Goal: Task Accomplishment & Management: Use online tool/utility

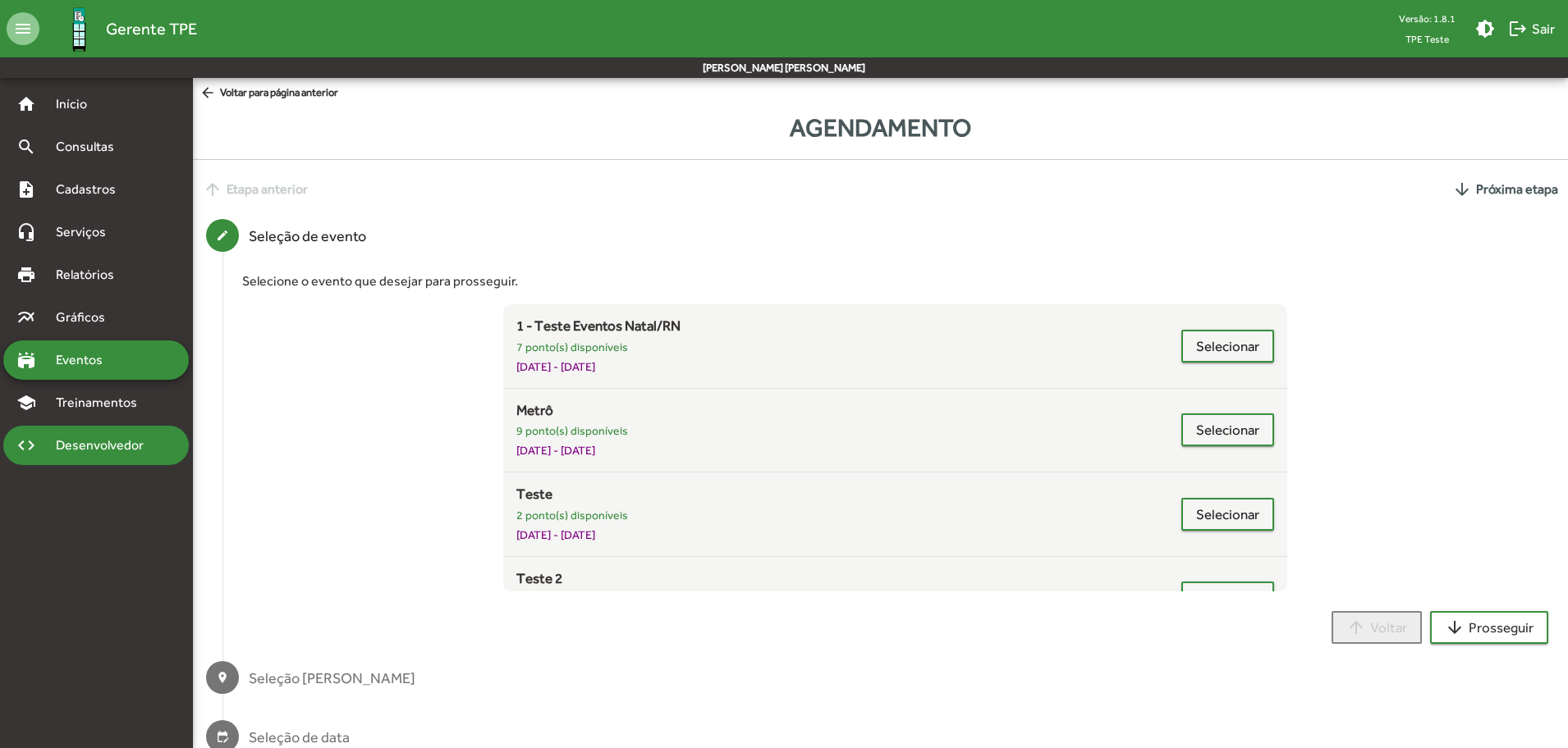
click at [101, 448] on span "Desenvolvedor" at bounding box center [103, 445] width 116 height 20
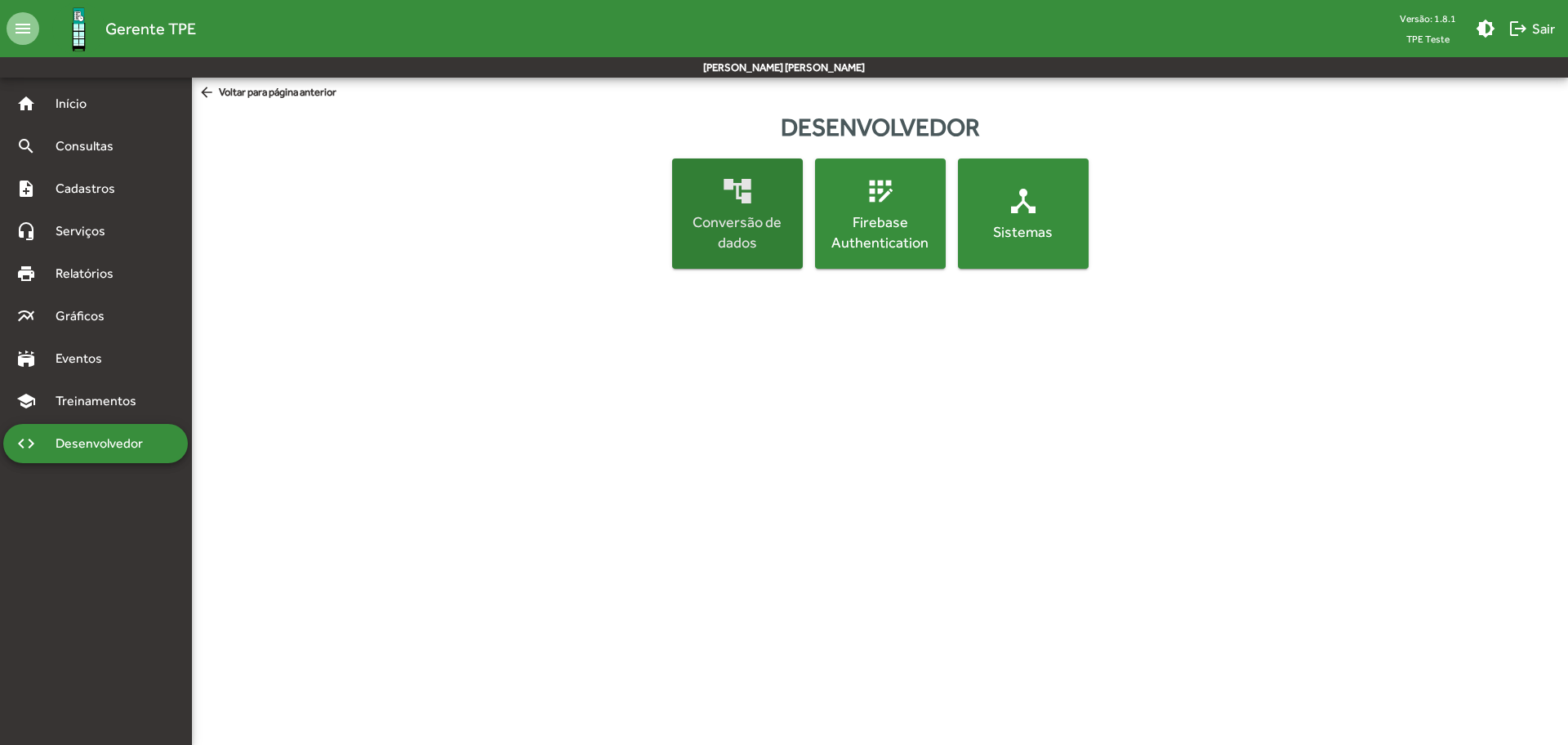
click at [730, 249] on div "Conversão de dados" at bounding box center [737, 232] width 124 height 41
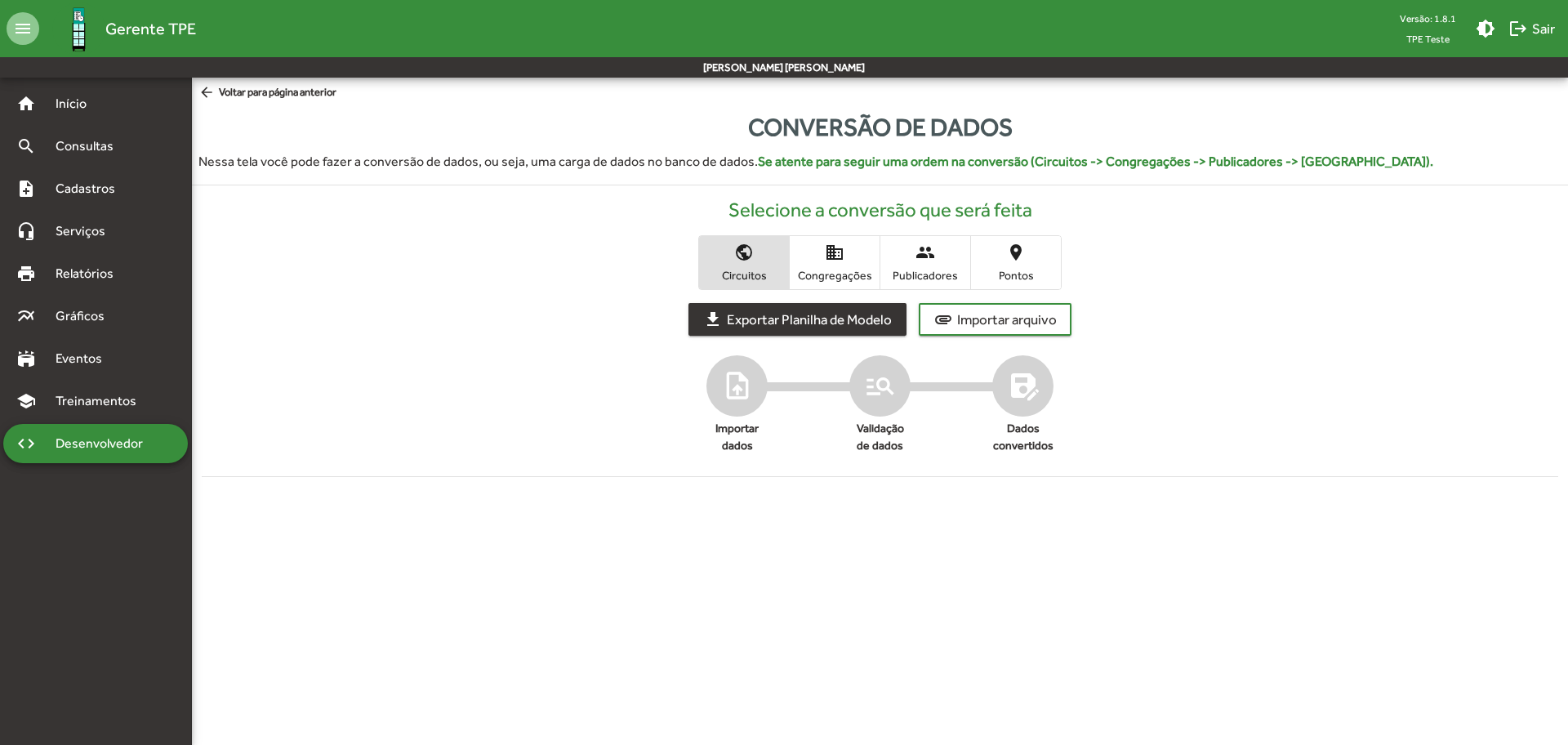
click at [817, 318] on span "Exportar Planilha de Modelo" at bounding box center [810, 320] width 165 height 29
click at [839, 274] on span "Congregações" at bounding box center [835, 275] width 81 height 15
click at [840, 318] on span "Exportar Planilha de Modelo" at bounding box center [810, 320] width 165 height 29
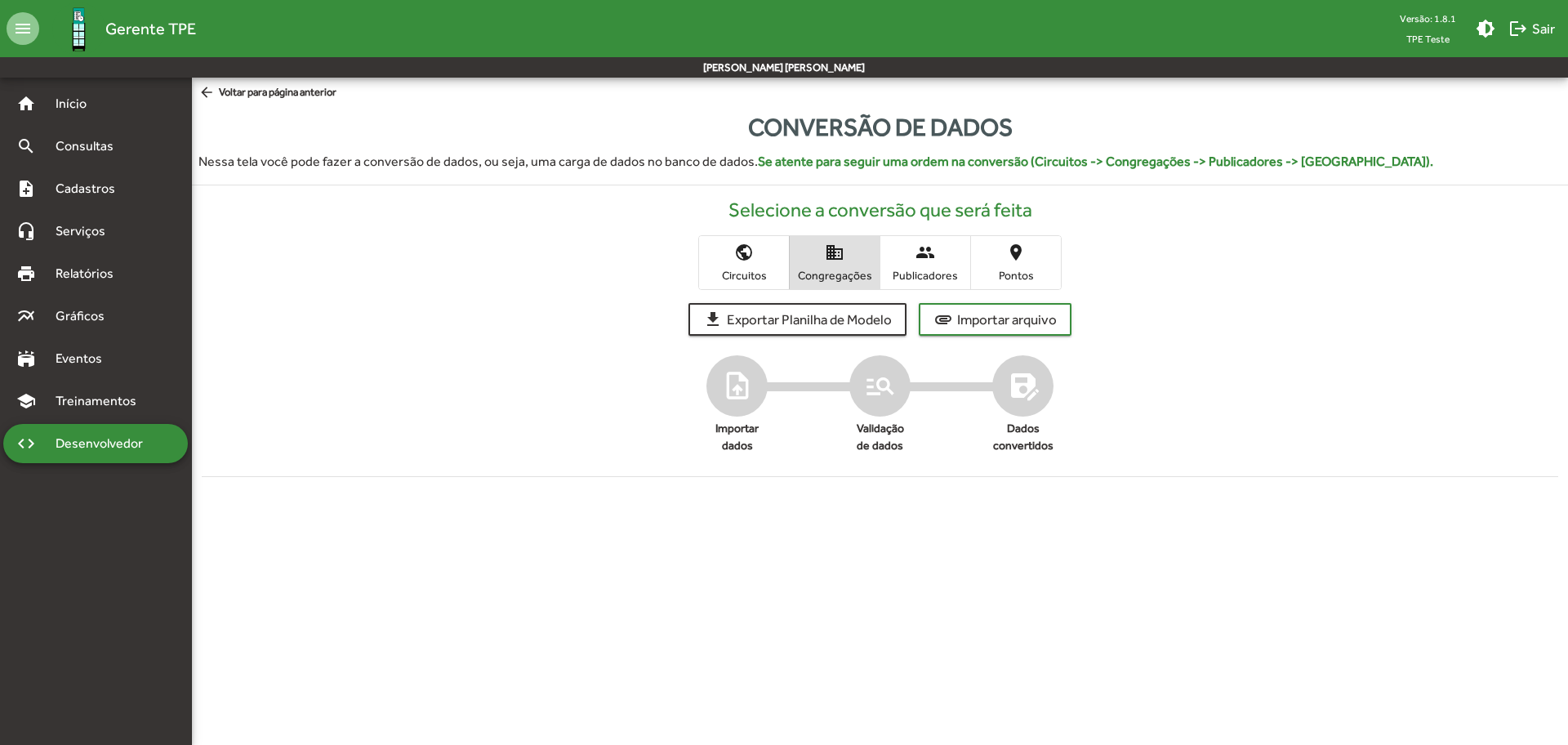
click at [923, 267] on span "people Publicadores" at bounding box center [925, 263] width 90 height 53
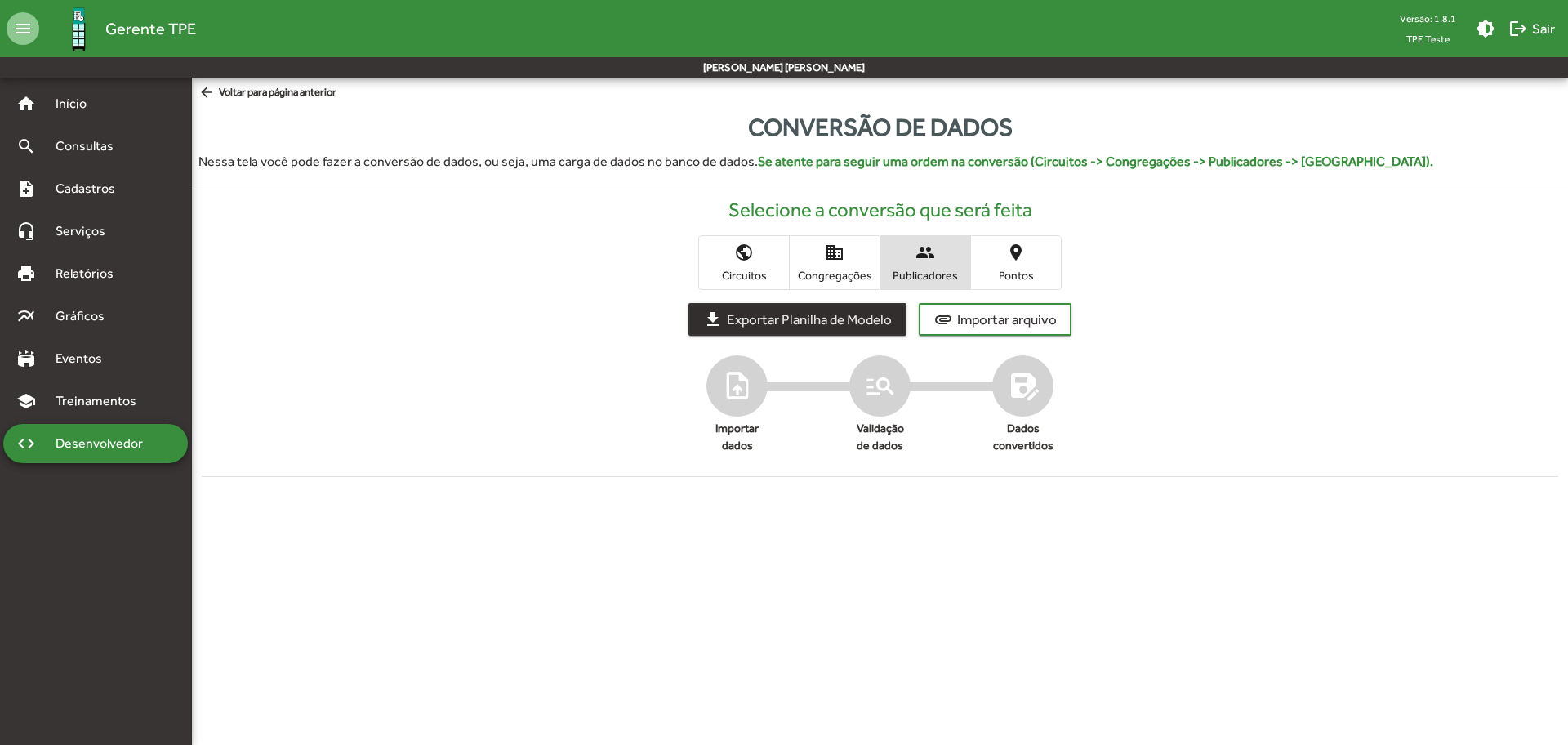
click at [868, 321] on span "Exportar Planilha de Modelo" at bounding box center [810, 320] width 165 height 29
click at [1028, 274] on span "Pontos" at bounding box center [1015, 275] width 81 height 15
click at [873, 321] on span "Exportar Planilha de Modelo" at bounding box center [810, 320] width 165 height 29
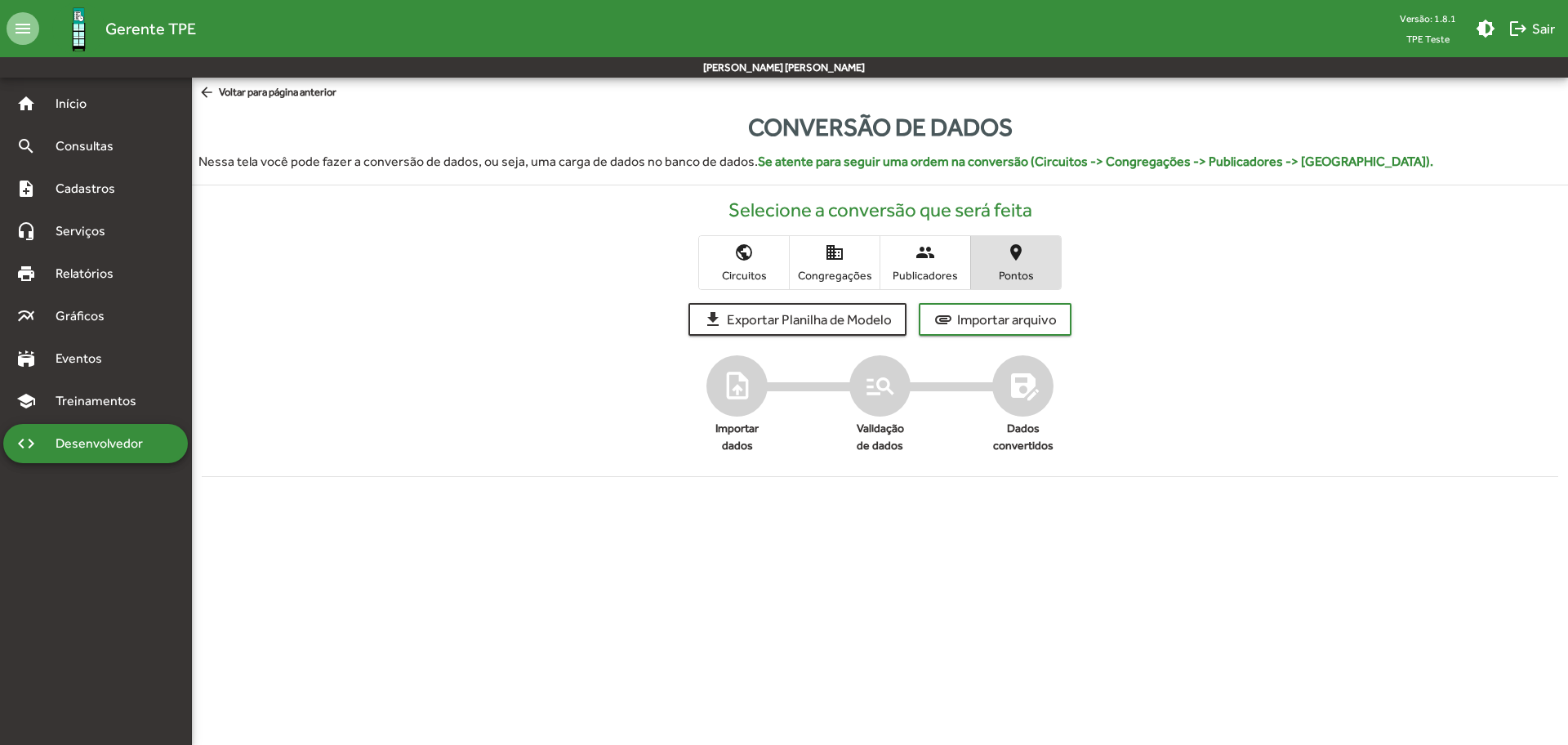
click at [1175, 29] on mat-toolbar-row "menu Gerente TPE Versão: 1.8.1 TPE Teste brightness_medium logout Sair" at bounding box center [784, 28] width 1568 height 57
click at [823, 281] on span "Congregações" at bounding box center [835, 275] width 81 height 15
click at [920, 274] on span "Publicadores" at bounding box center [925, 275] width 81 height 15
click at [746, 271] on span "Circuitos" at bounding box center [744, 275] width 81 height 15
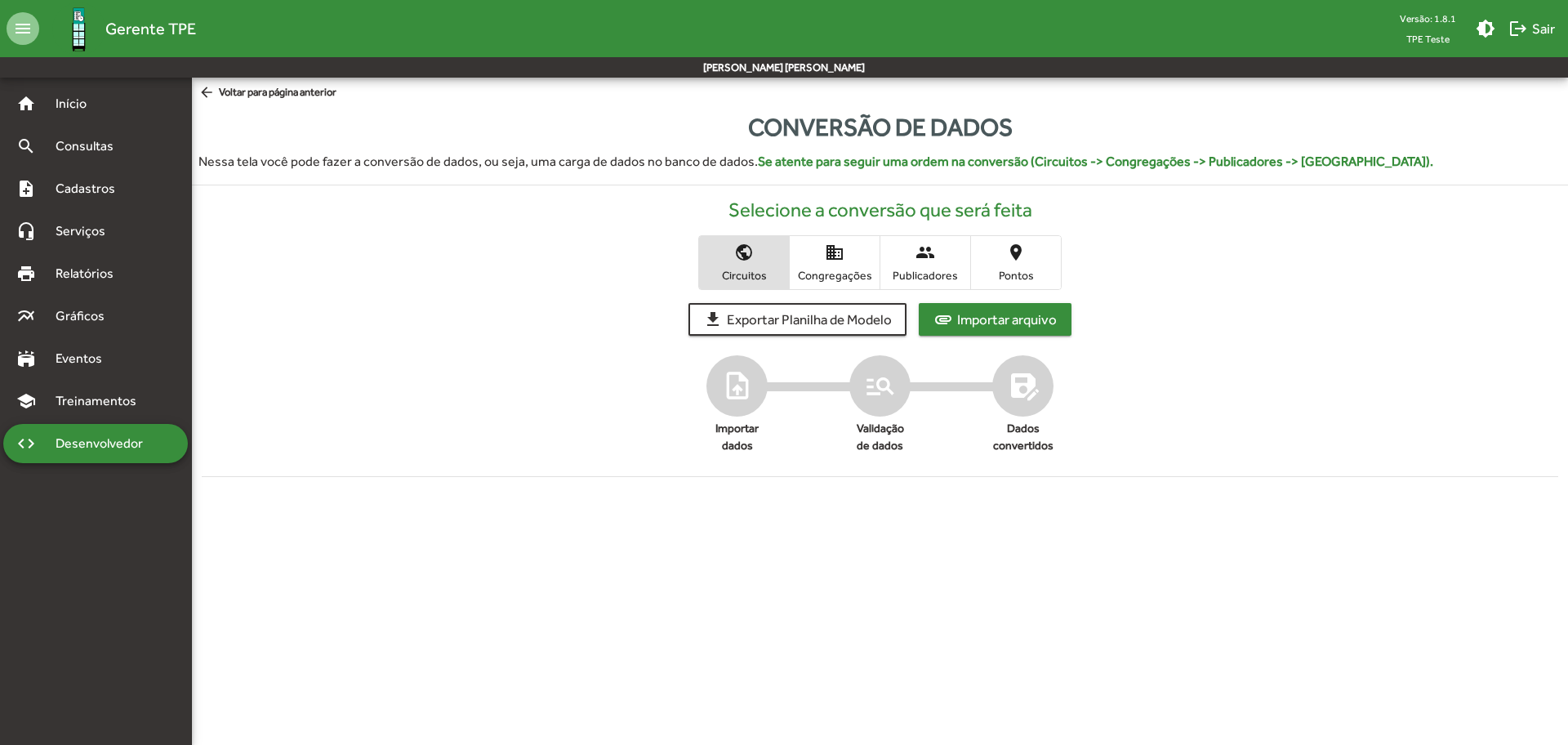
click at [961, 324] on span "Importar arquivo" at bounding box center [1007, 320] width 99 height 29
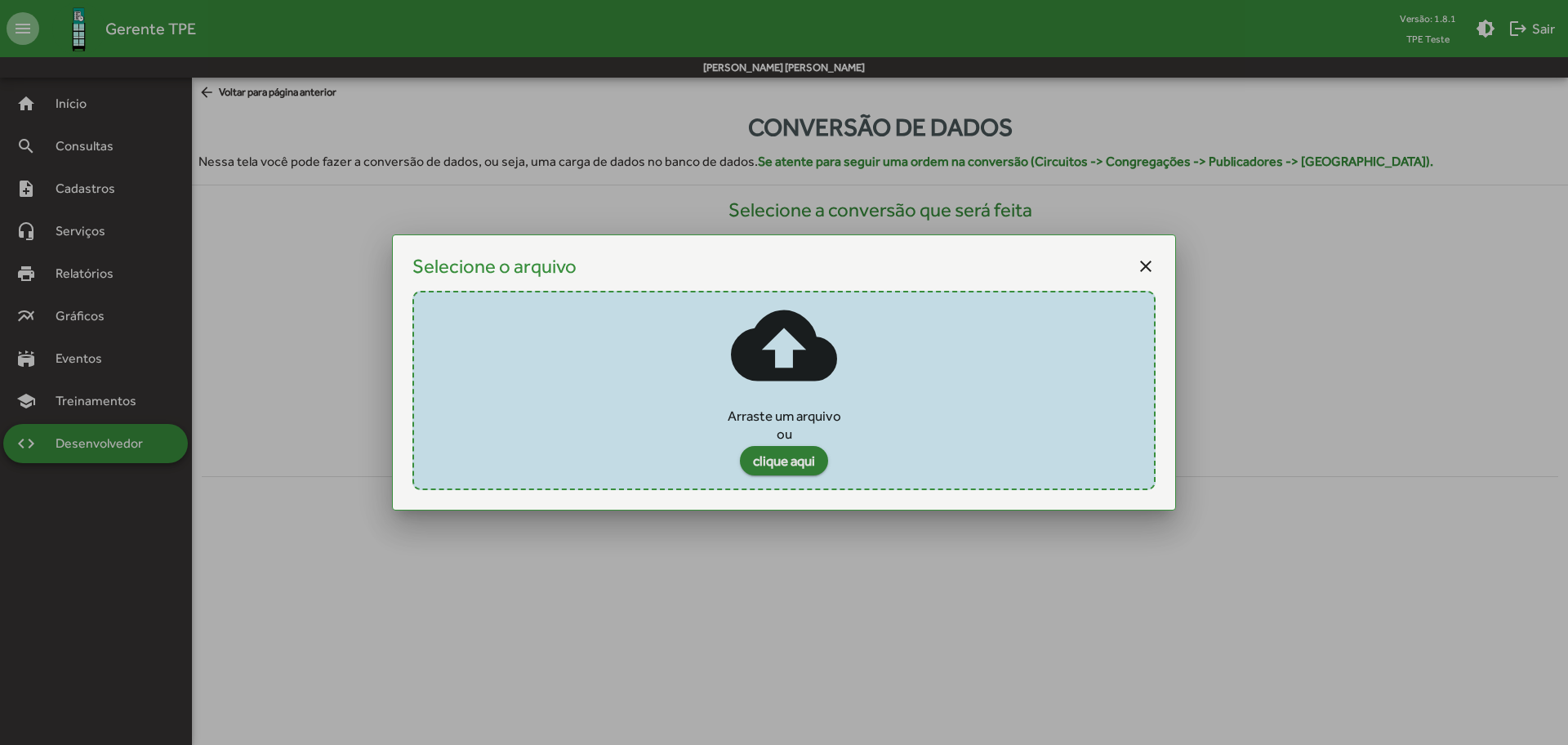
click at [798, 456] on span "clique aqui" at bounding box center [784, 461] width 62 height 29
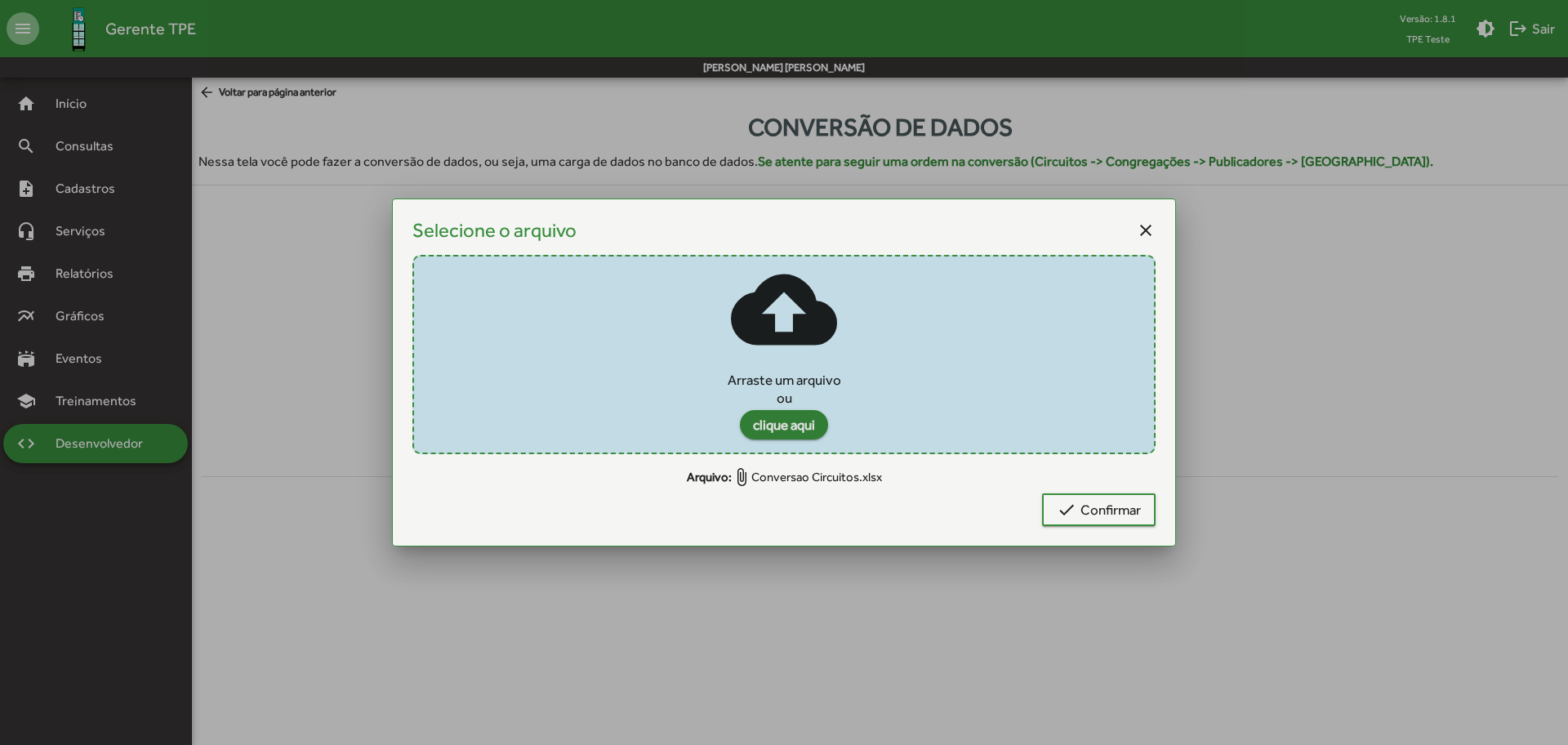
click at [1148, 228] on mat-icon "close" at bounding box center [1146, 230] width 20 height 20
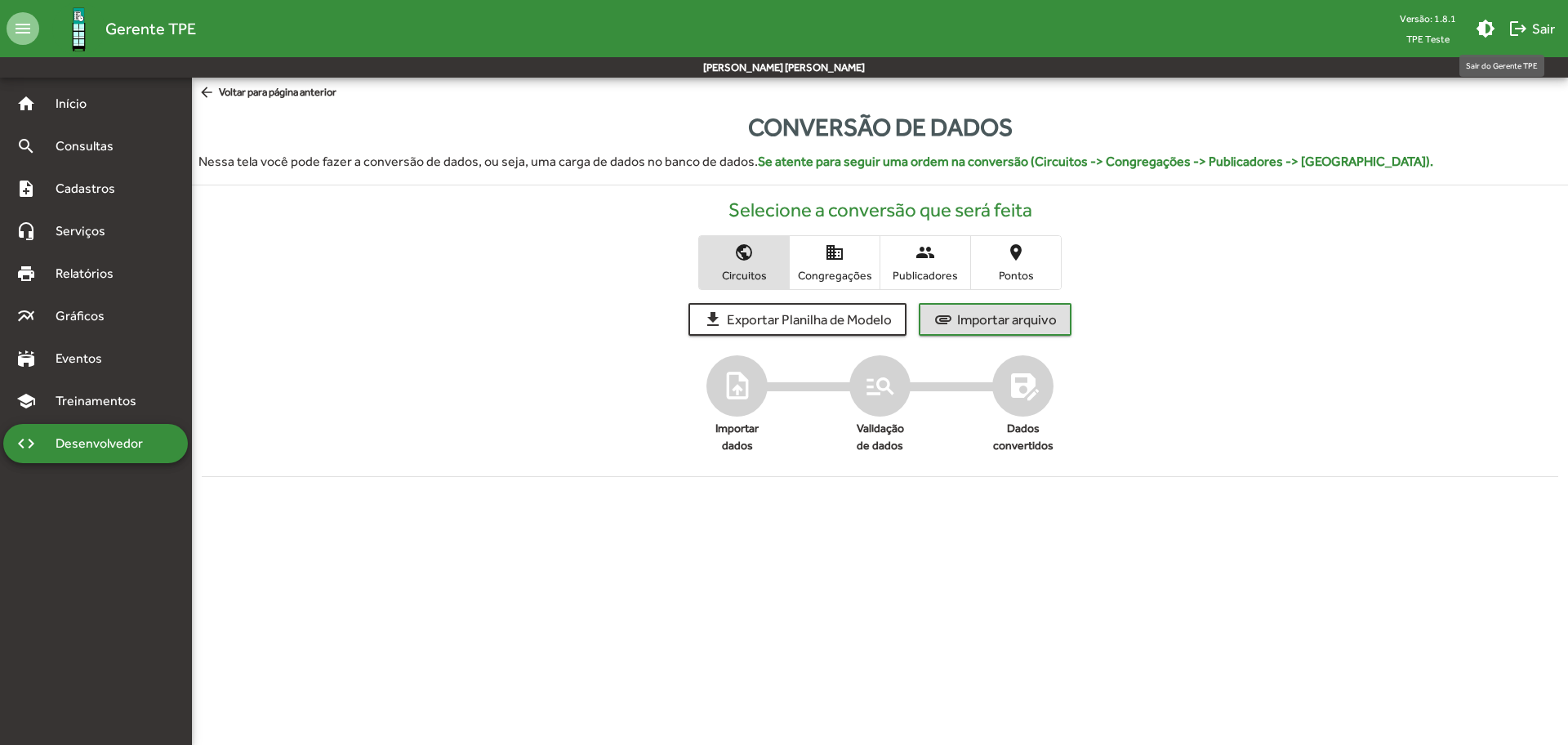
click at [1530, 27] on span "logout Sair" at bounding box center [1532, 28] width 46 height 29
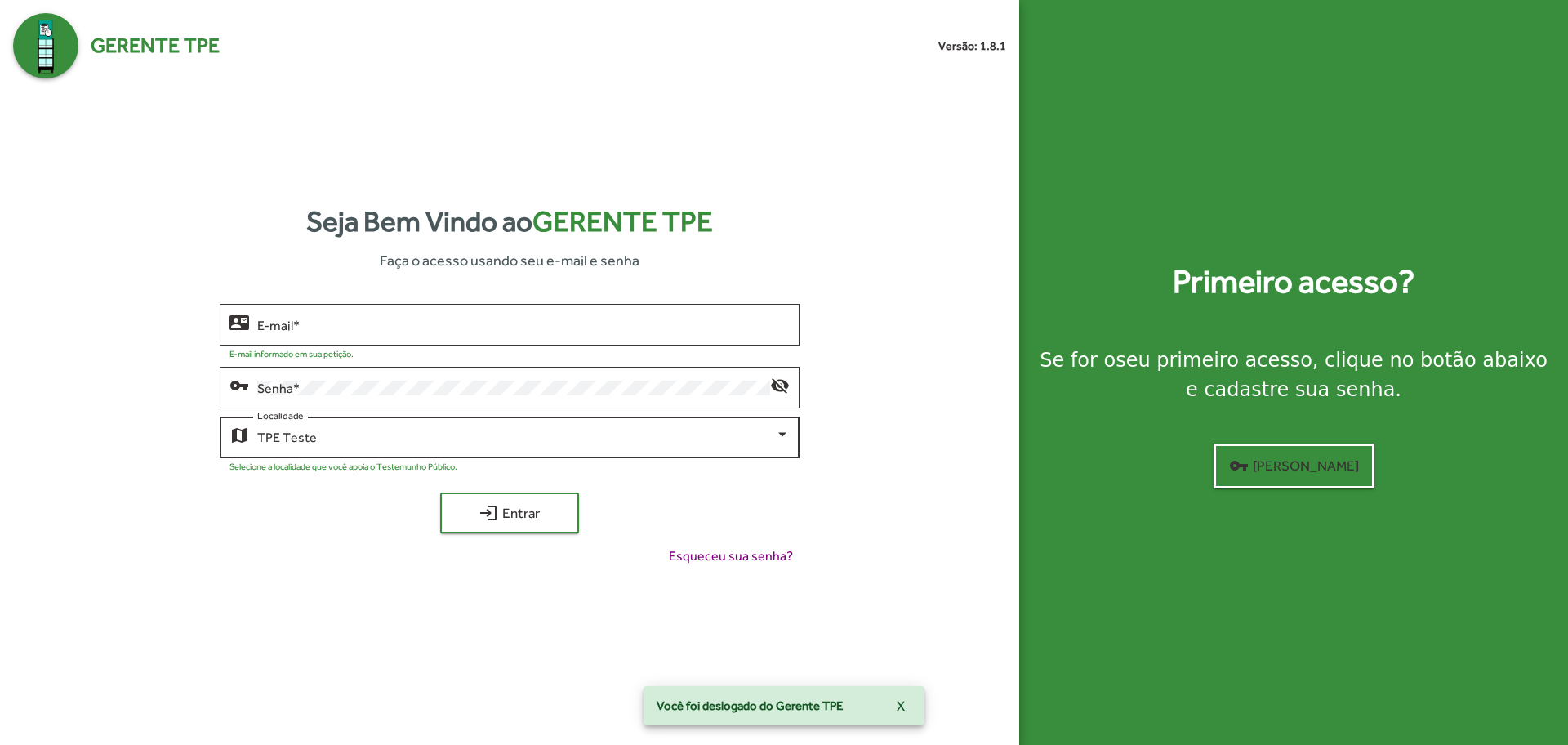
click at [514, 434] on div "TPE Teste" at bounding box center [515, 437] width 517 height 15
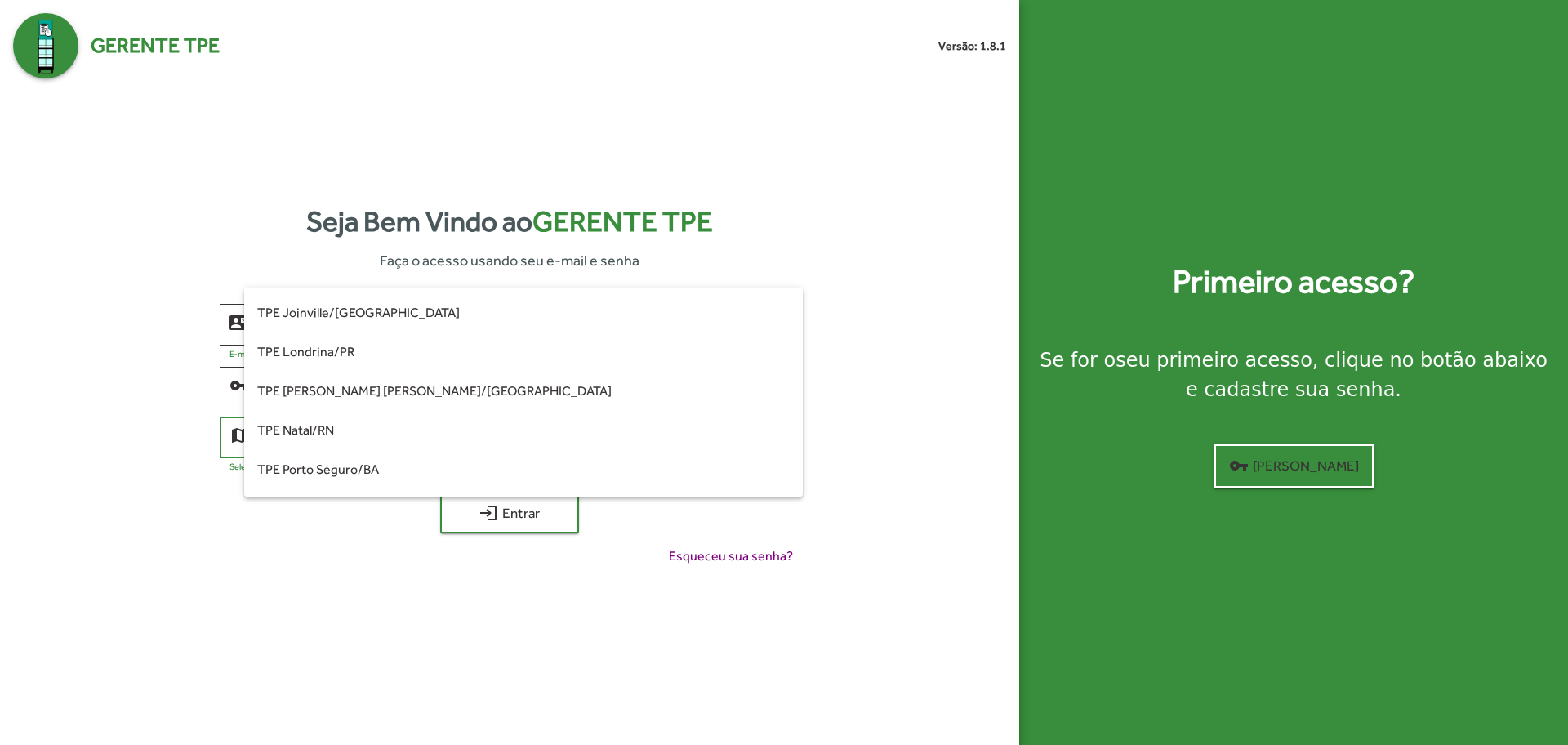
scroll to position [88, 0]
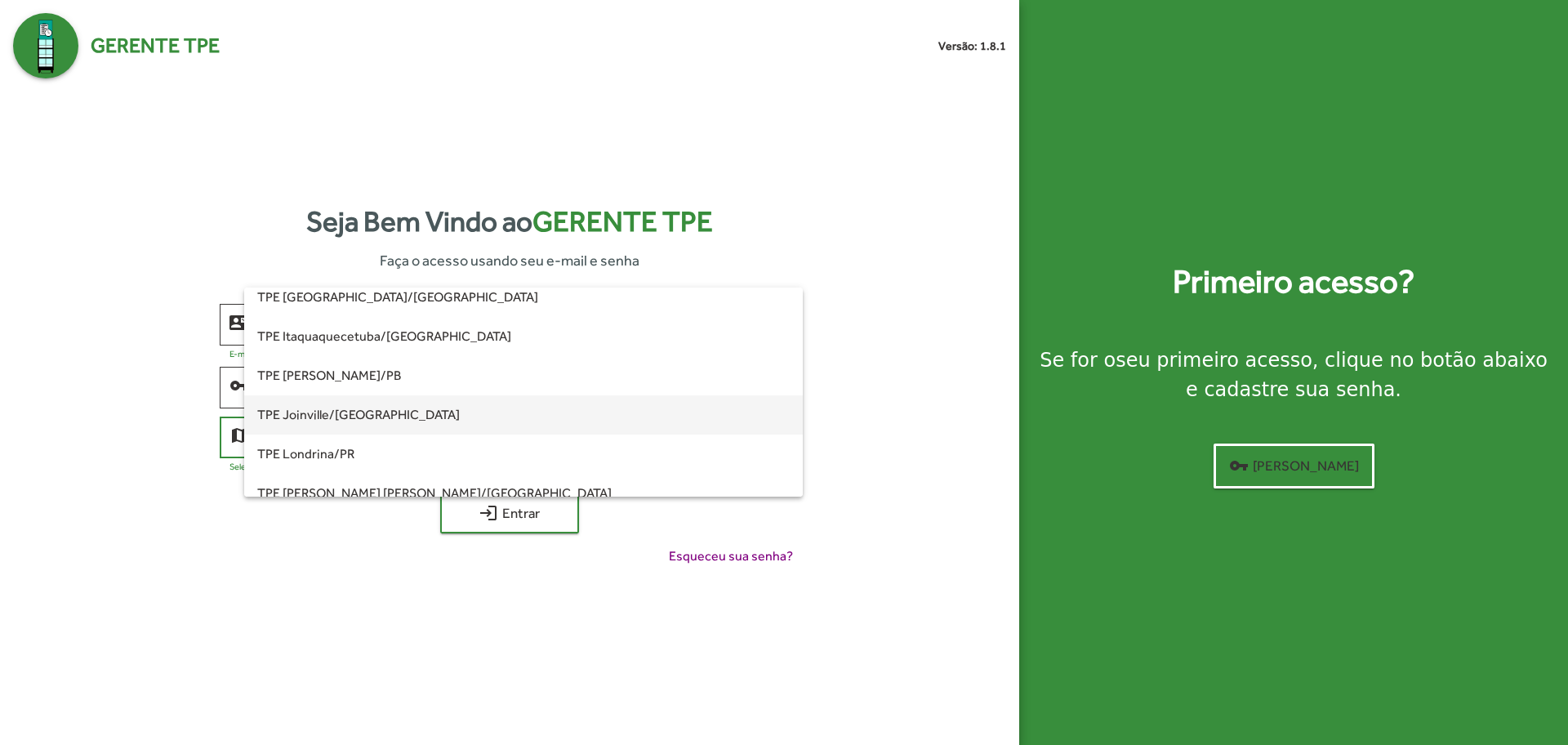
click at [520, 419] on span "TPE Joinville/[GEOGRAPHIC_DATA]" at bounding box center [523, 415] width 532 height 39
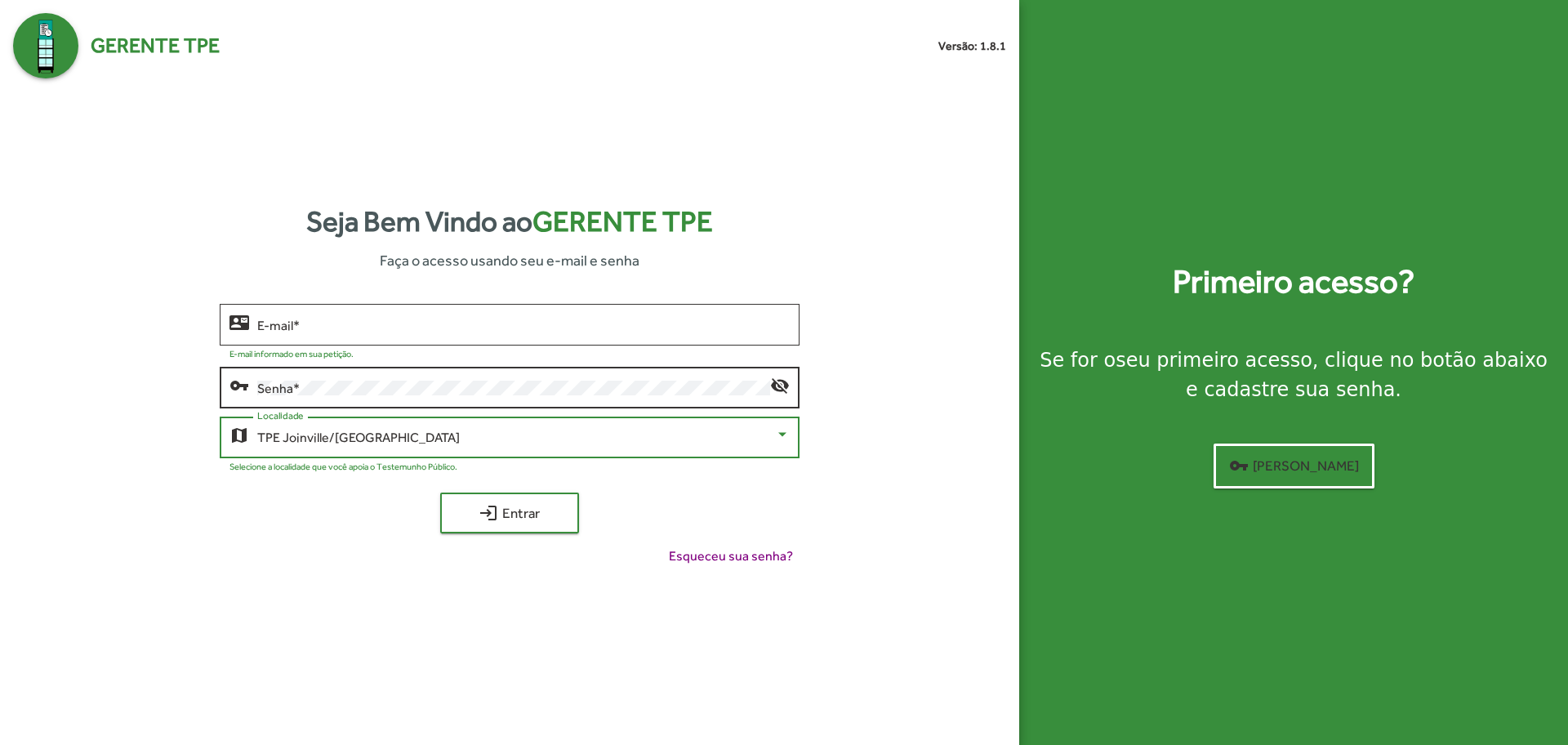
click at [532, 395] on div "Senha *" at bounding box center [513, 386] width 512 height 45
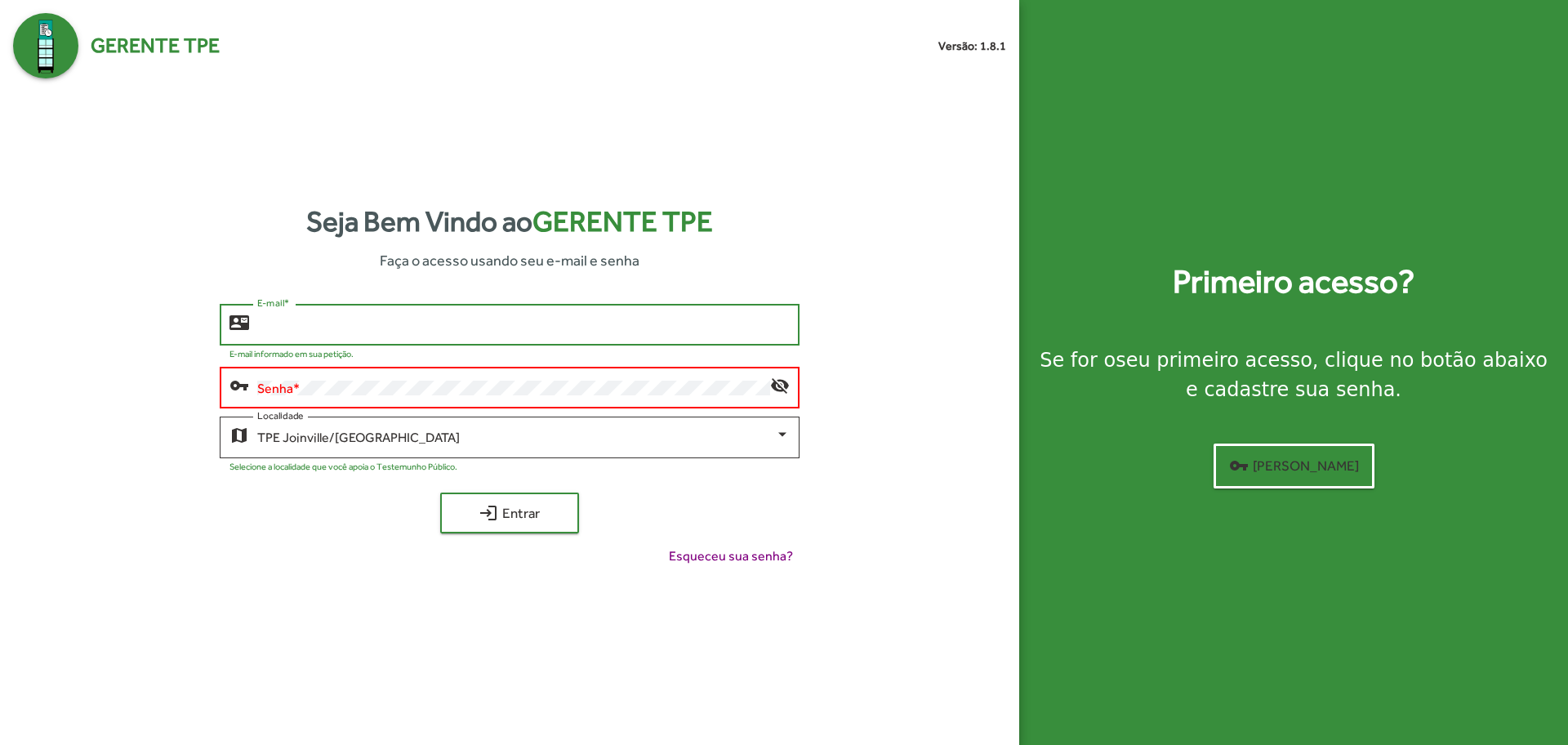
click at [528, 319] on input "E-mail *" at bounding box center [523, 325] width 532 height 15
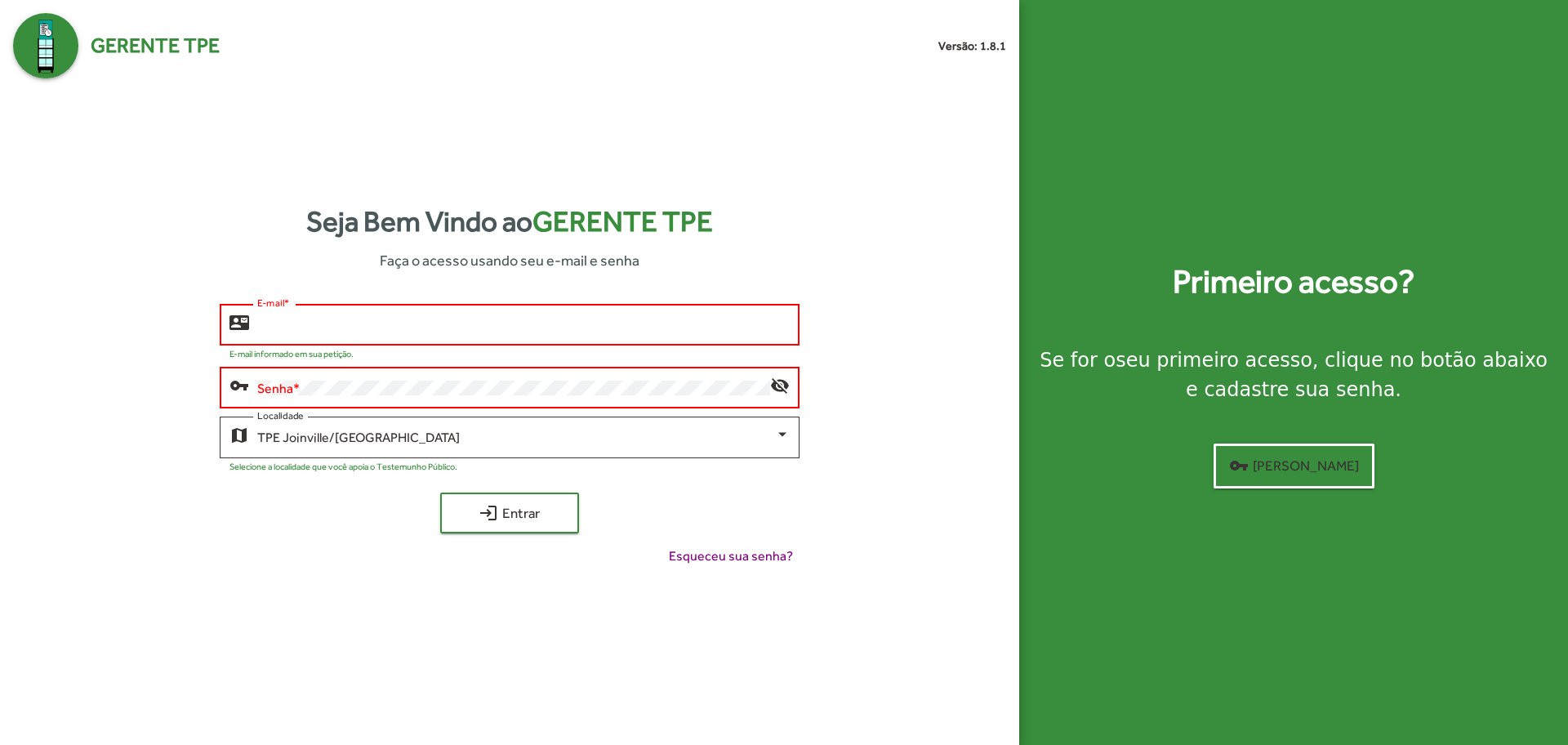
click at [542, 322] on input "E-mail *" at bounding box center [523, 325] width 532 height 15
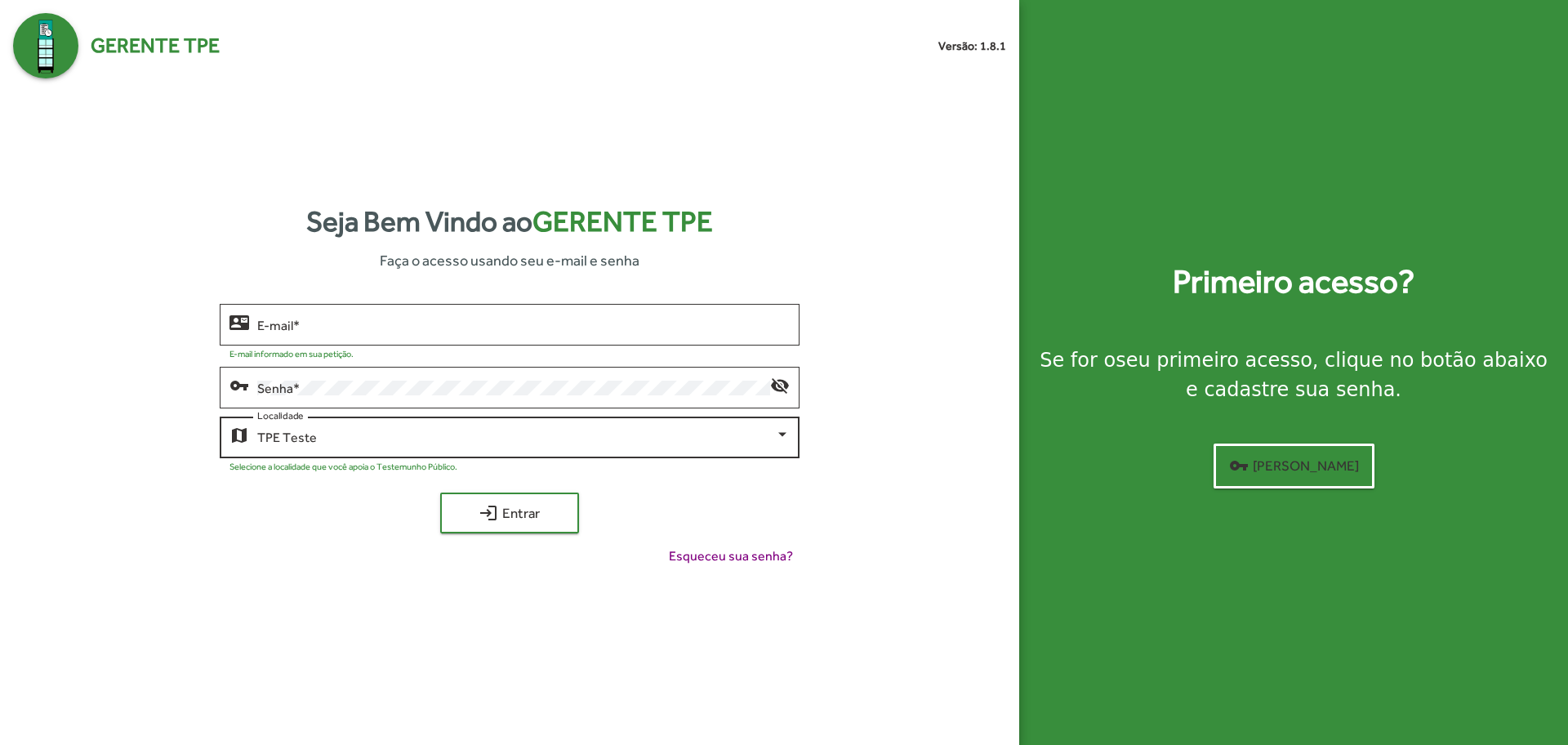
click at [286, 443] on span "TPE Teste" at bounding box center [287, 437] width 60 height 15
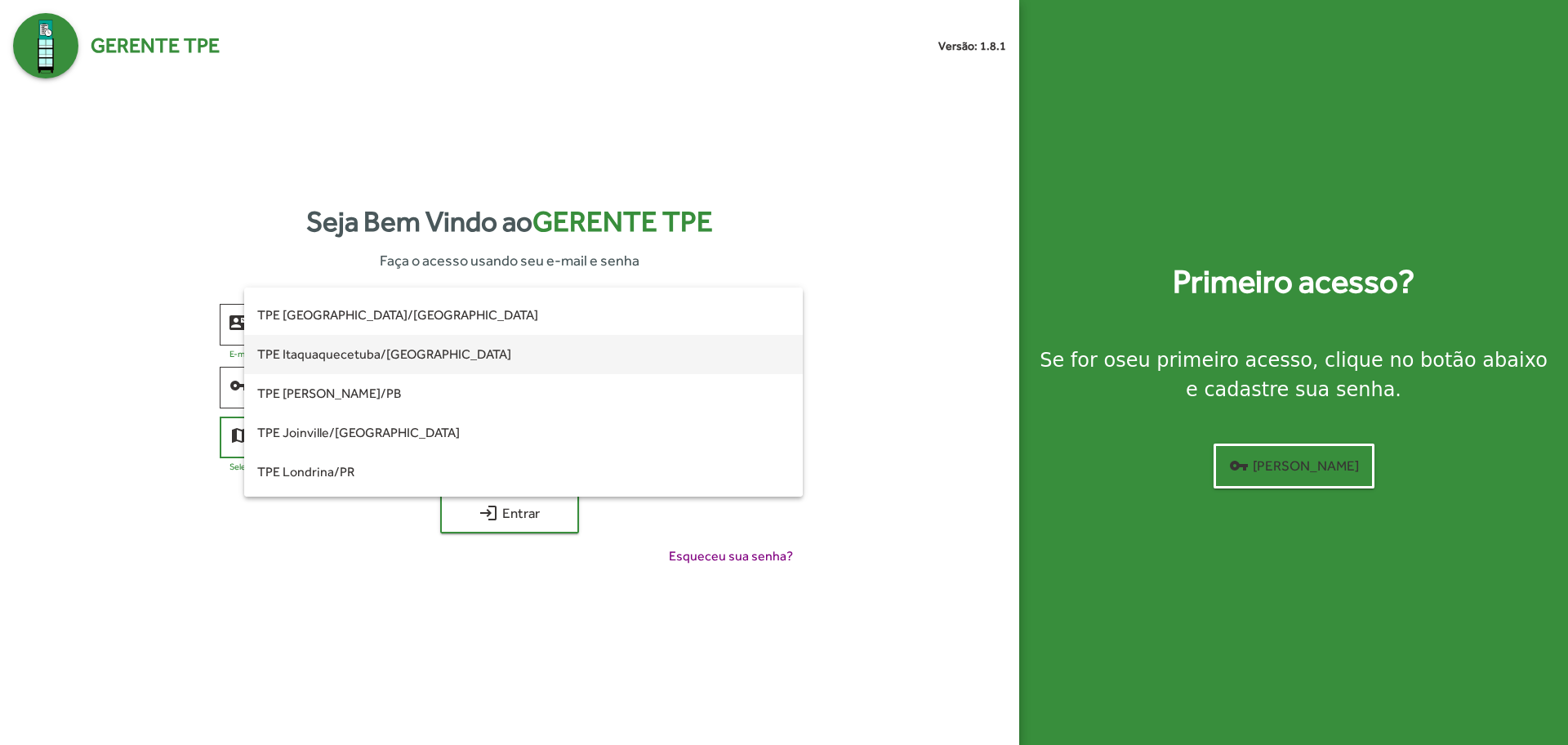
scroll to position [102, 0]
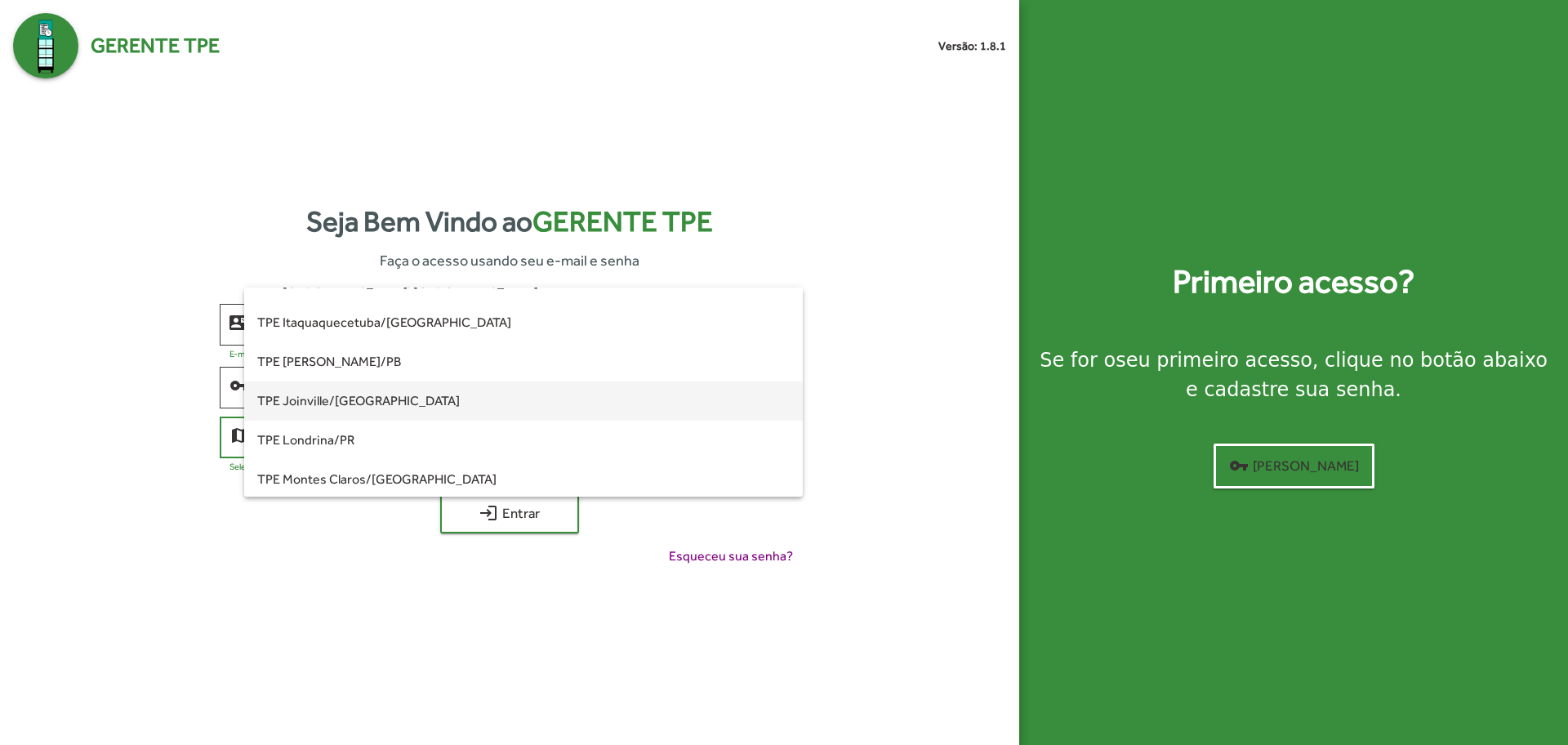
click at [374, 399] on span "TPE Joinville/[GEOGRAPHIC_DATA]" at bounding box center [523, 401] width 532 height 39
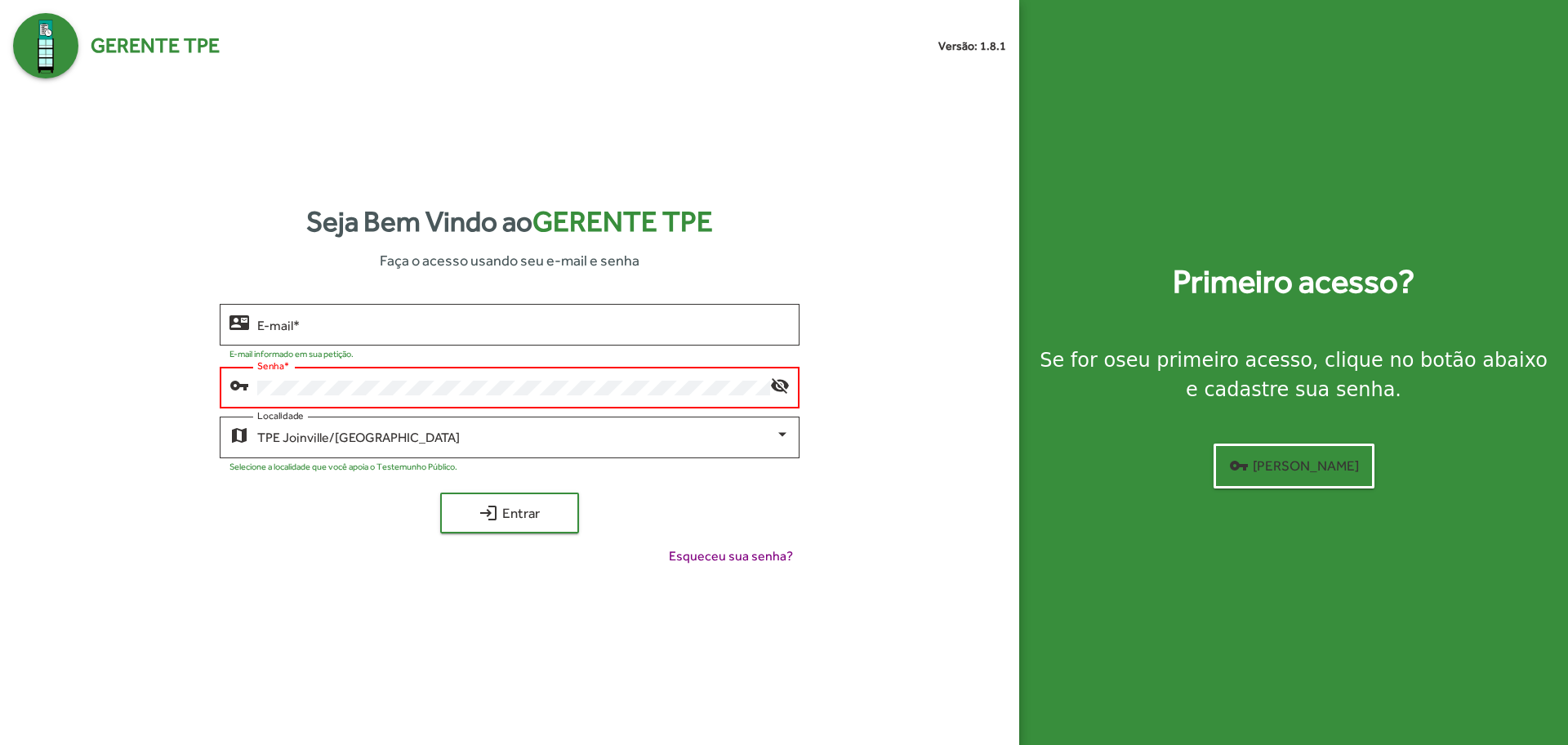
type input "**********"
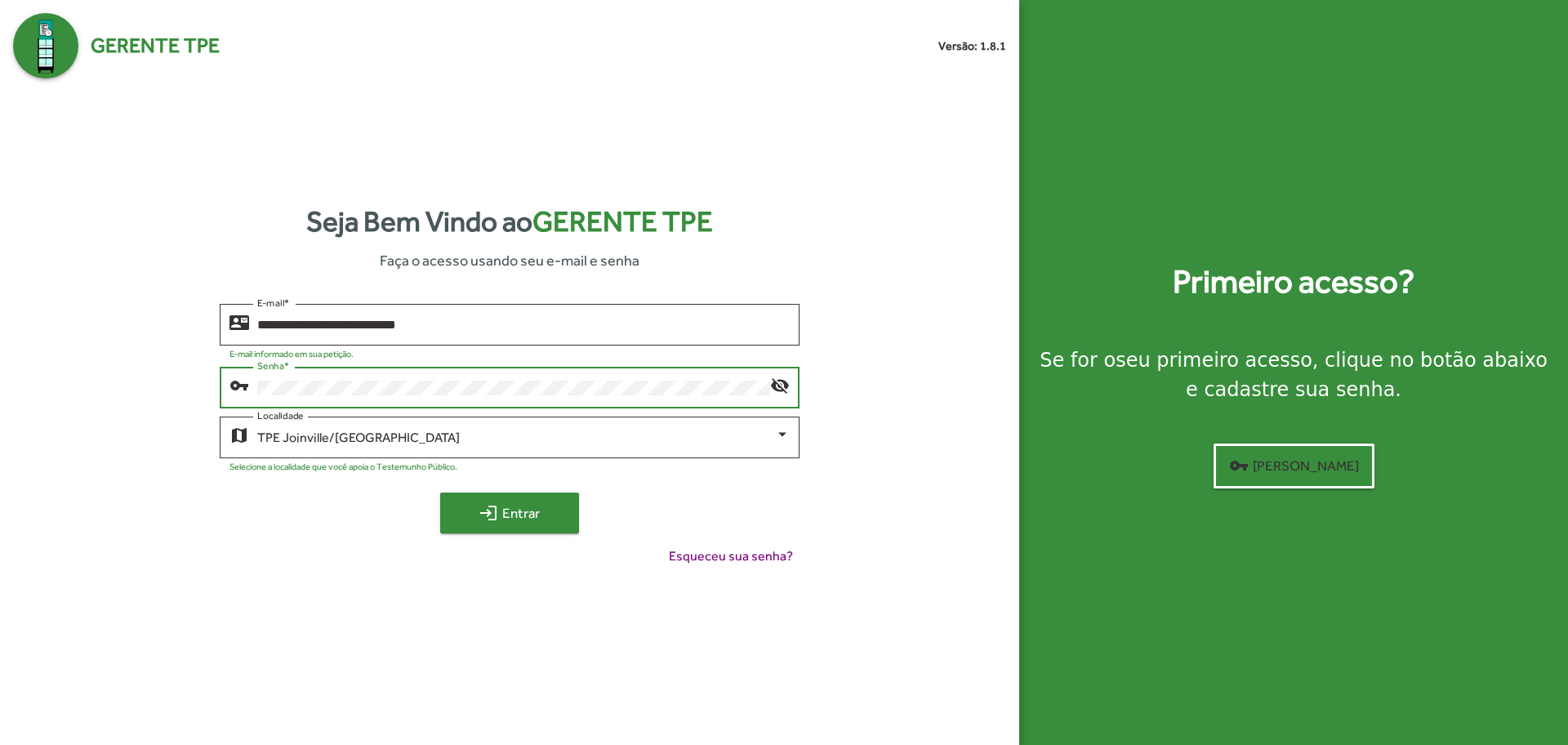
click at [522, 508] on span "login Entrar" at bounding box center [510, 514] width 110 height 29
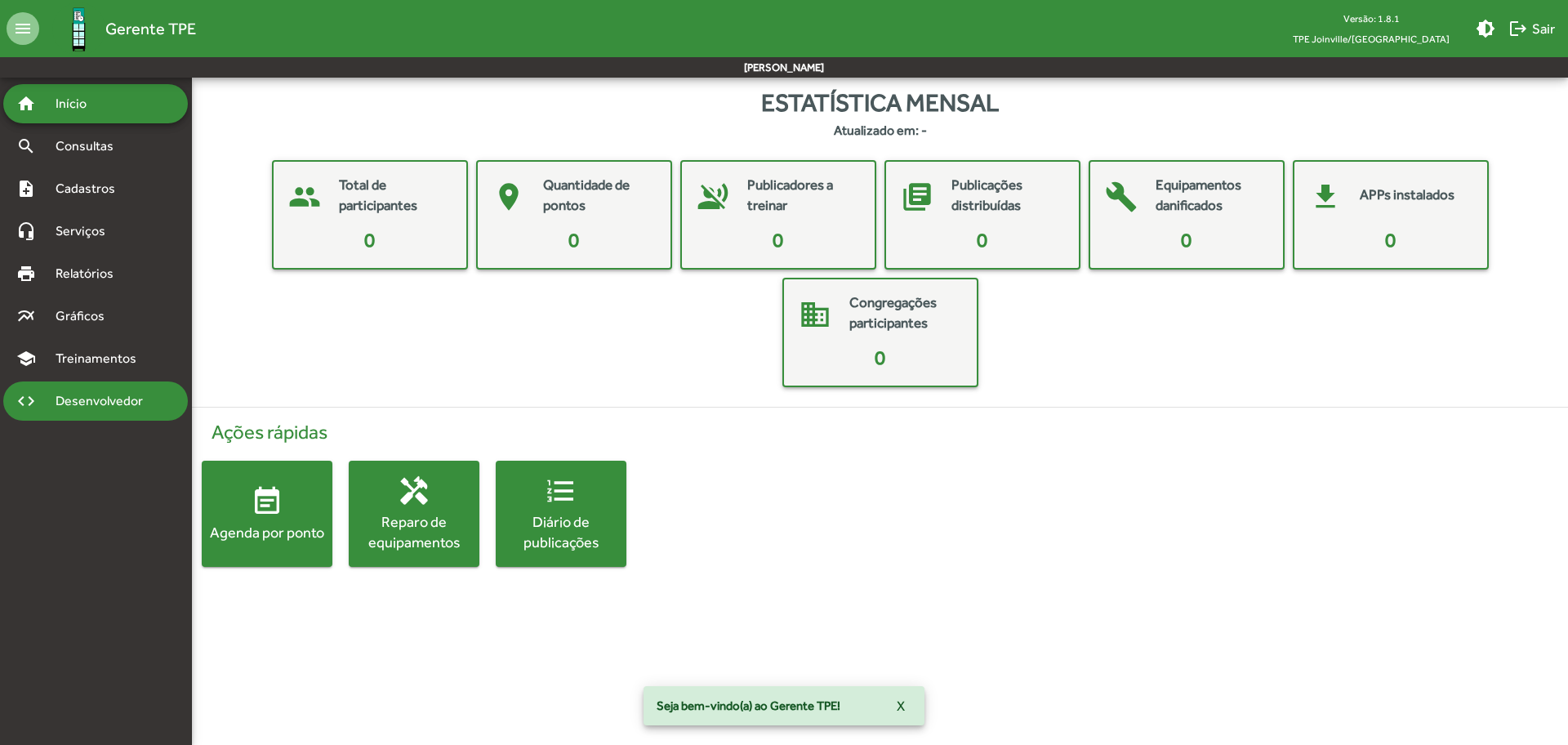
click at [131, 402] on span "Desenvolvedor" at bounding box center [103, 401] width 116 height 20
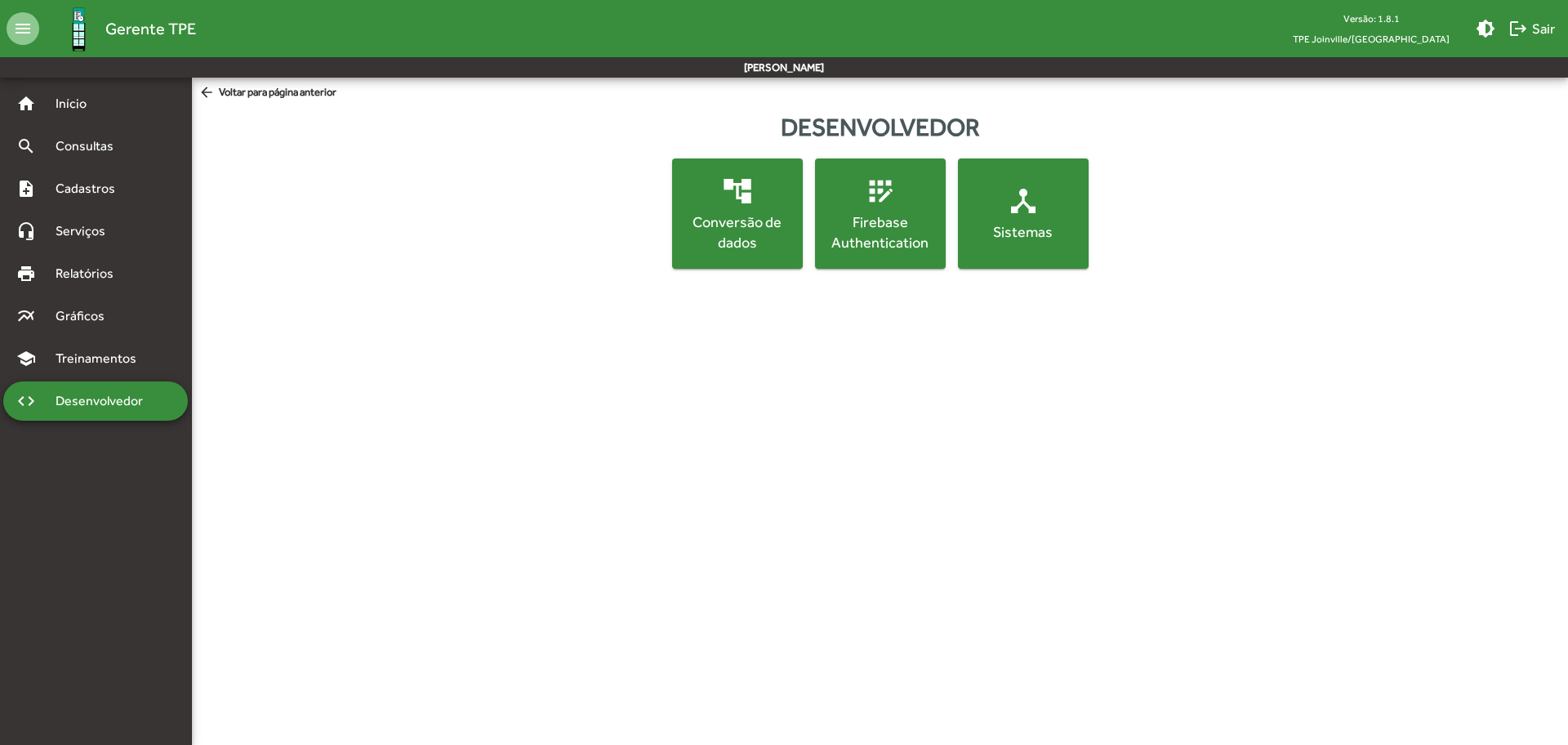
click at [755, 243] on div "Conversão de dados" at bounding box center [737, 232] width 124 height 41
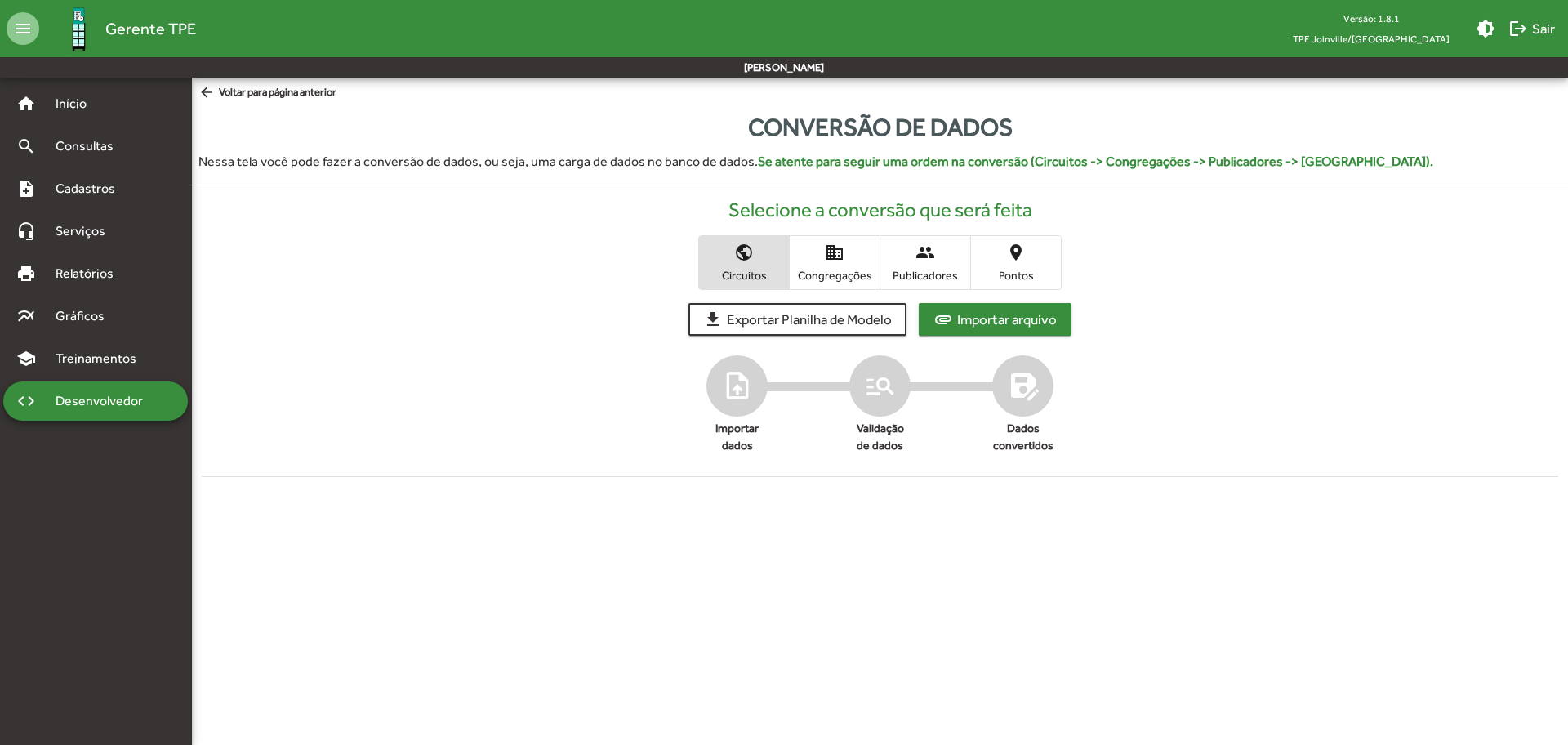
click at [982, 316] on span "Importar arquivo" at bounding box center [1007, 320] width 99 height 29
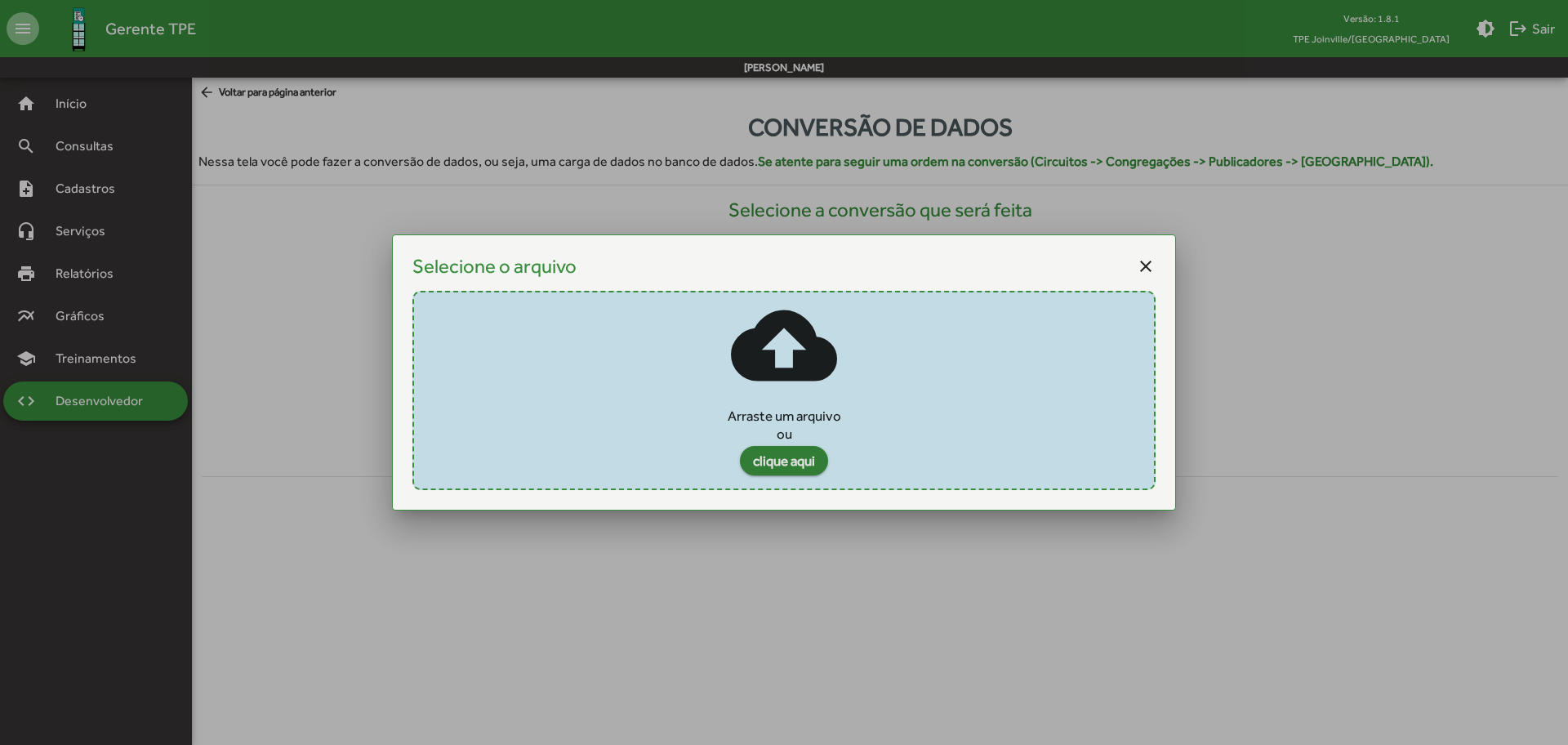
click at [783, 462] on span "clique aqui" at bounding box center [784, 461] width 62 height 29
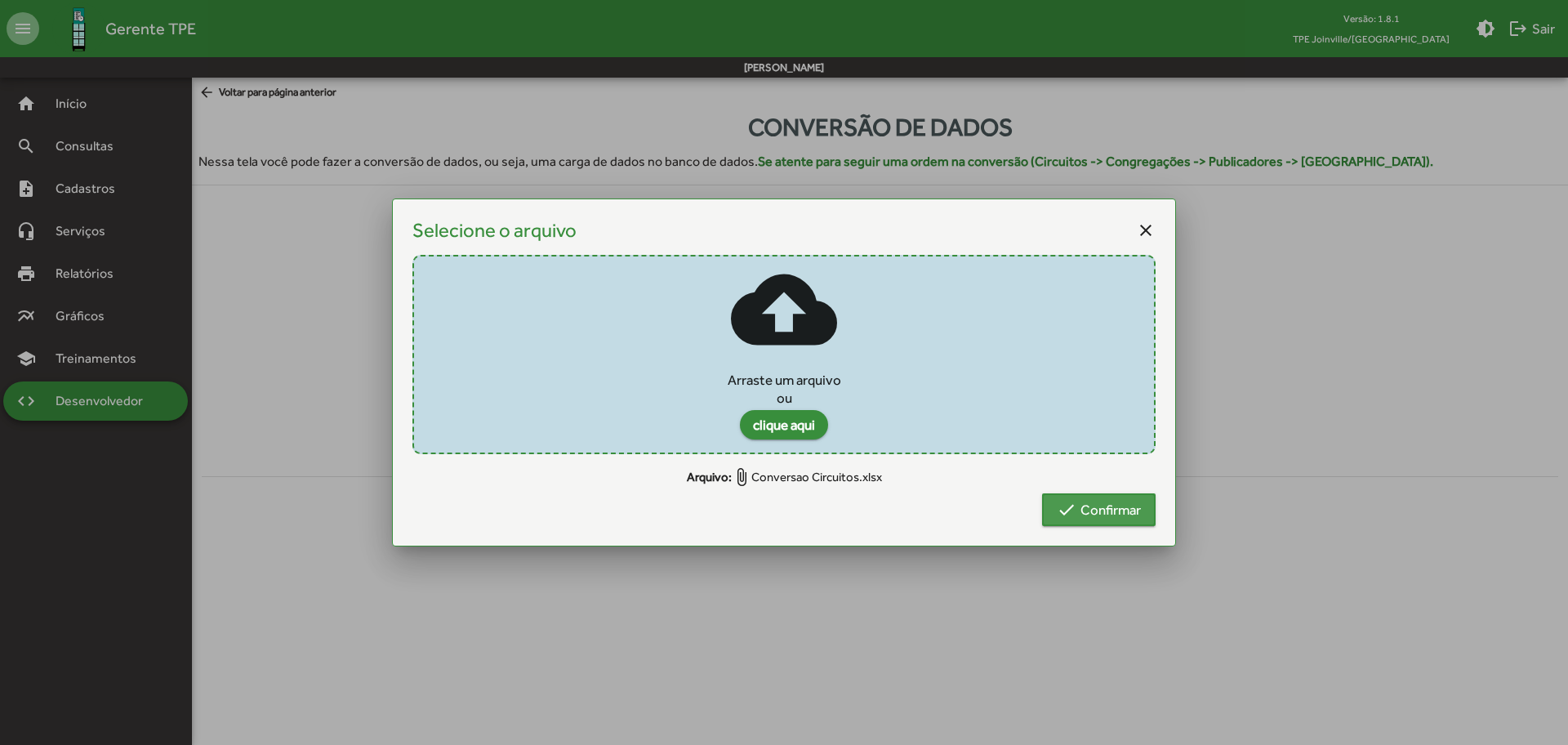
click at [1122, 508] on span "check Confirmar" at bounding box center [1099, 510] width 84 height 29
